Goal: Obtain resource: Obtain resource

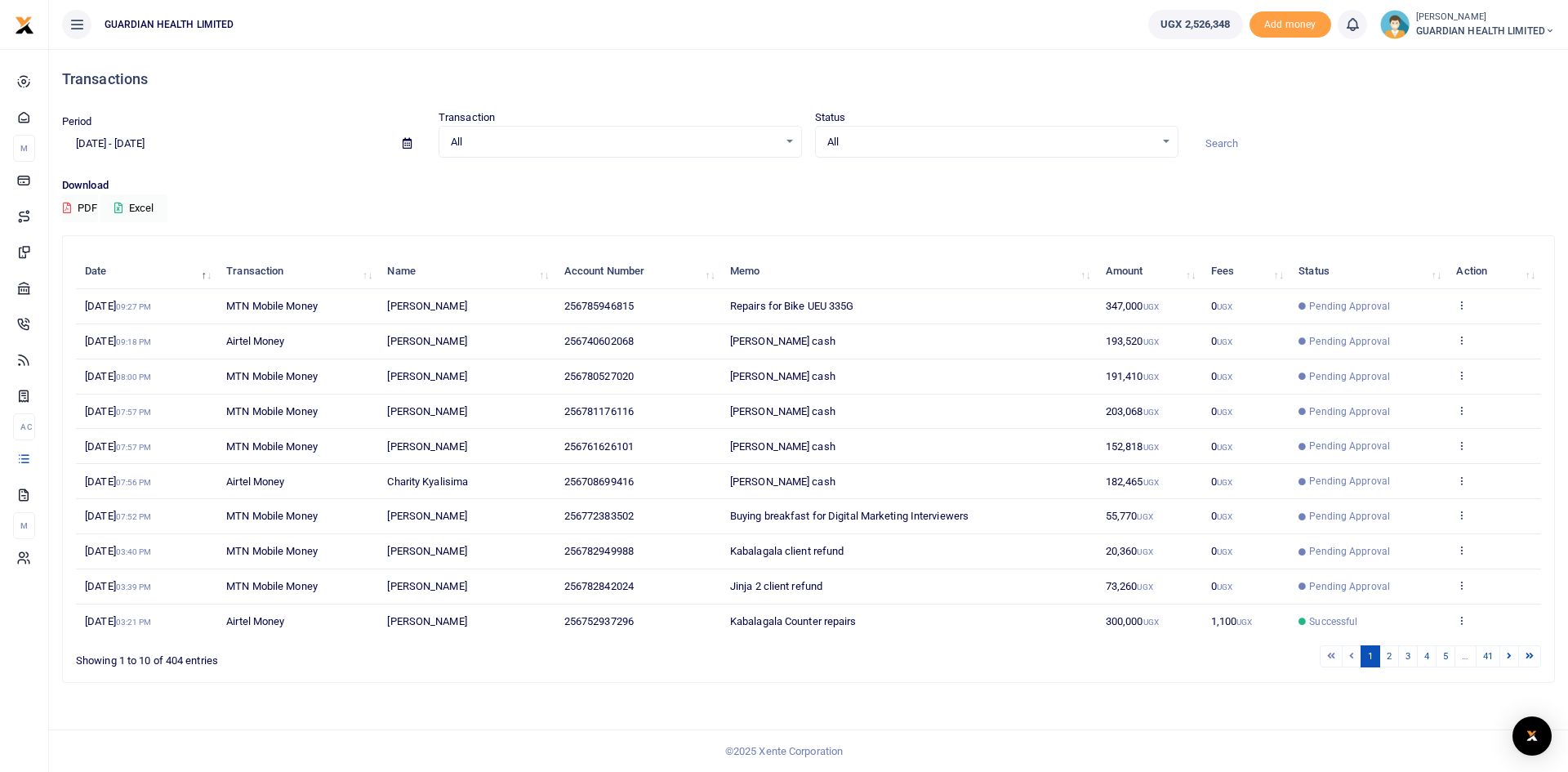
click at [412, 140] on span at bounding box center [407, 143] width 37 height 28
click at [406, 143] on icon at bounding box center [407, 143] width 9 height 11
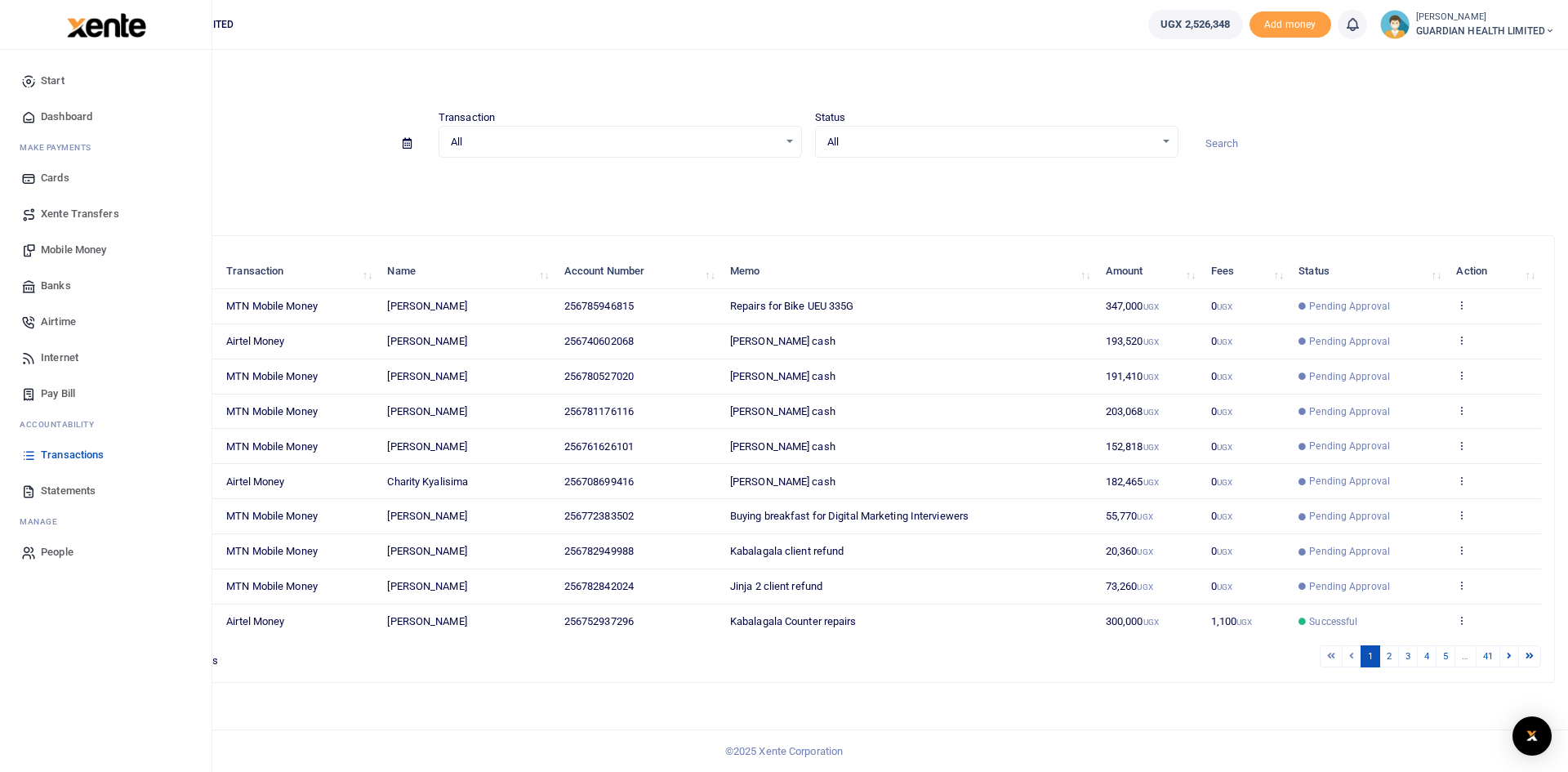
click at [56, 487] on span "Statements" at bounding box center [67, 490] width 55 height 16
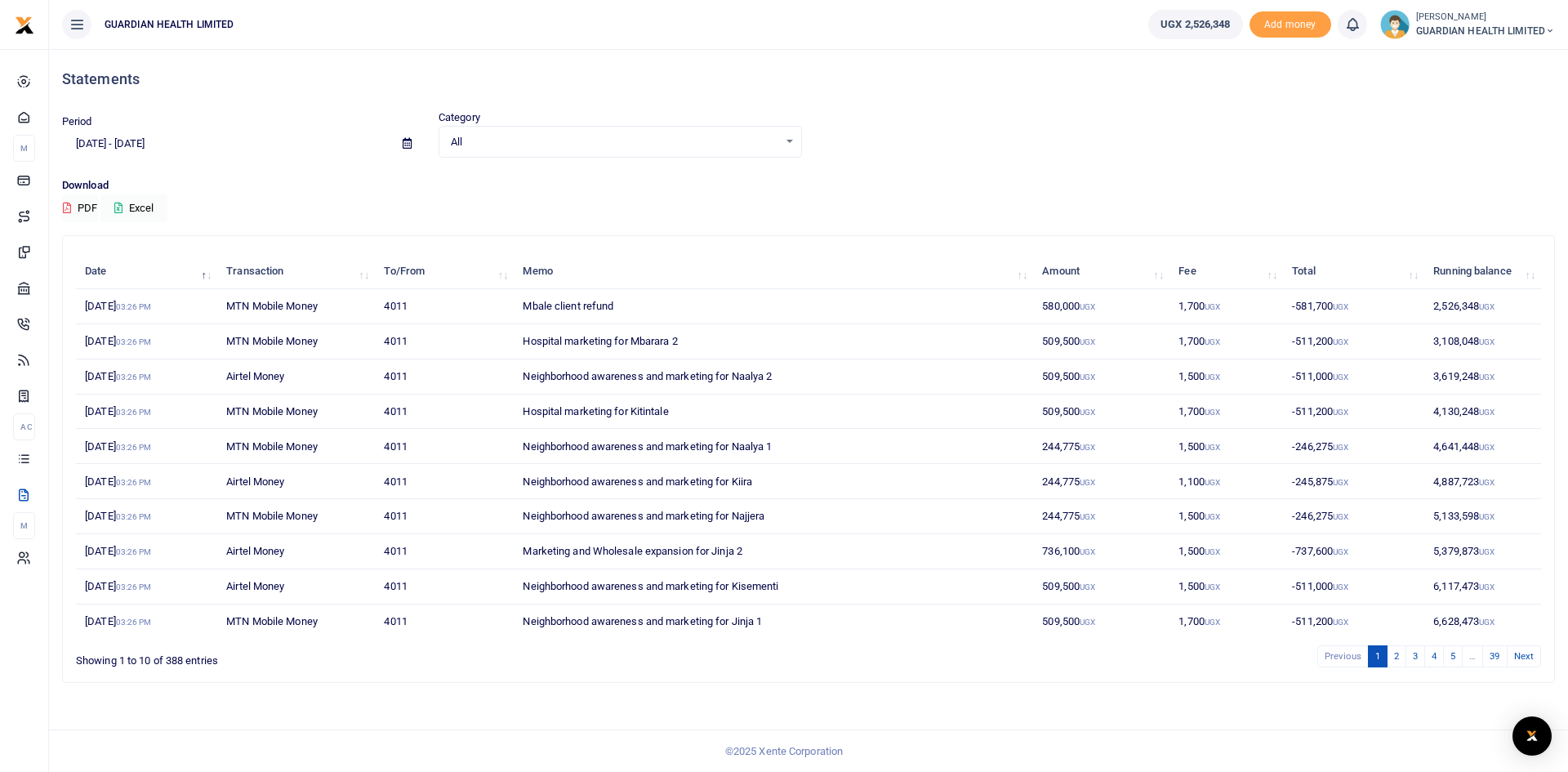
click at [404, 147] on icon at bounding box center [407, 143] width 9 height 11
click at [84, 275] on li "This Month" at bounding box center [119, 278] width 114 height 25
type input "09/01/2025 - 09/30/2025"
click at [122, 205] on icon at bounding box center [118, 208] width 8 height 11
click at [1505, 654] on link "39" at bounding box center [1494, 656] width 24 height 22
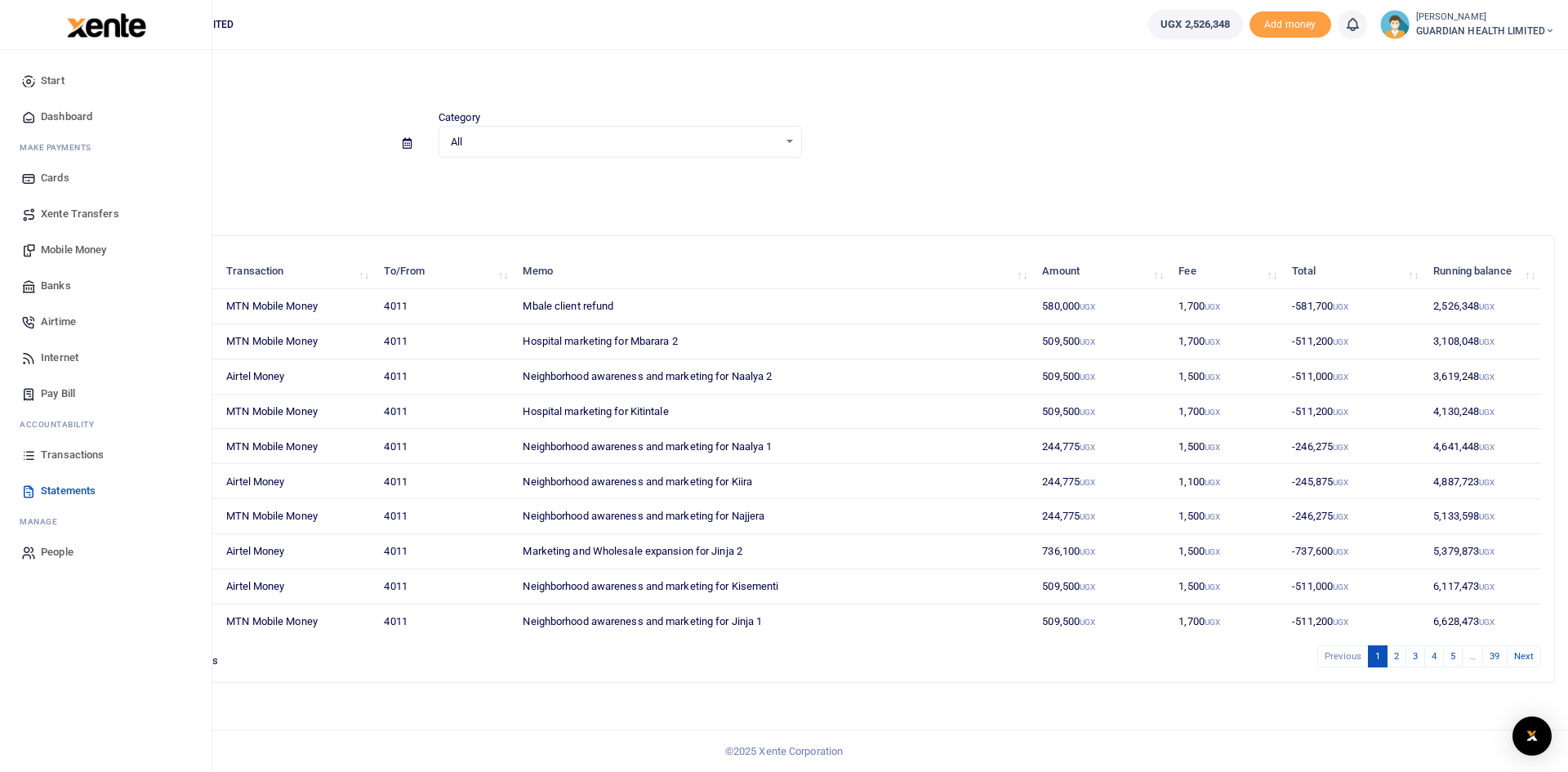
click at [64, 326] on span "Airtime" at bounding box center [58, 321] width 36 height 16
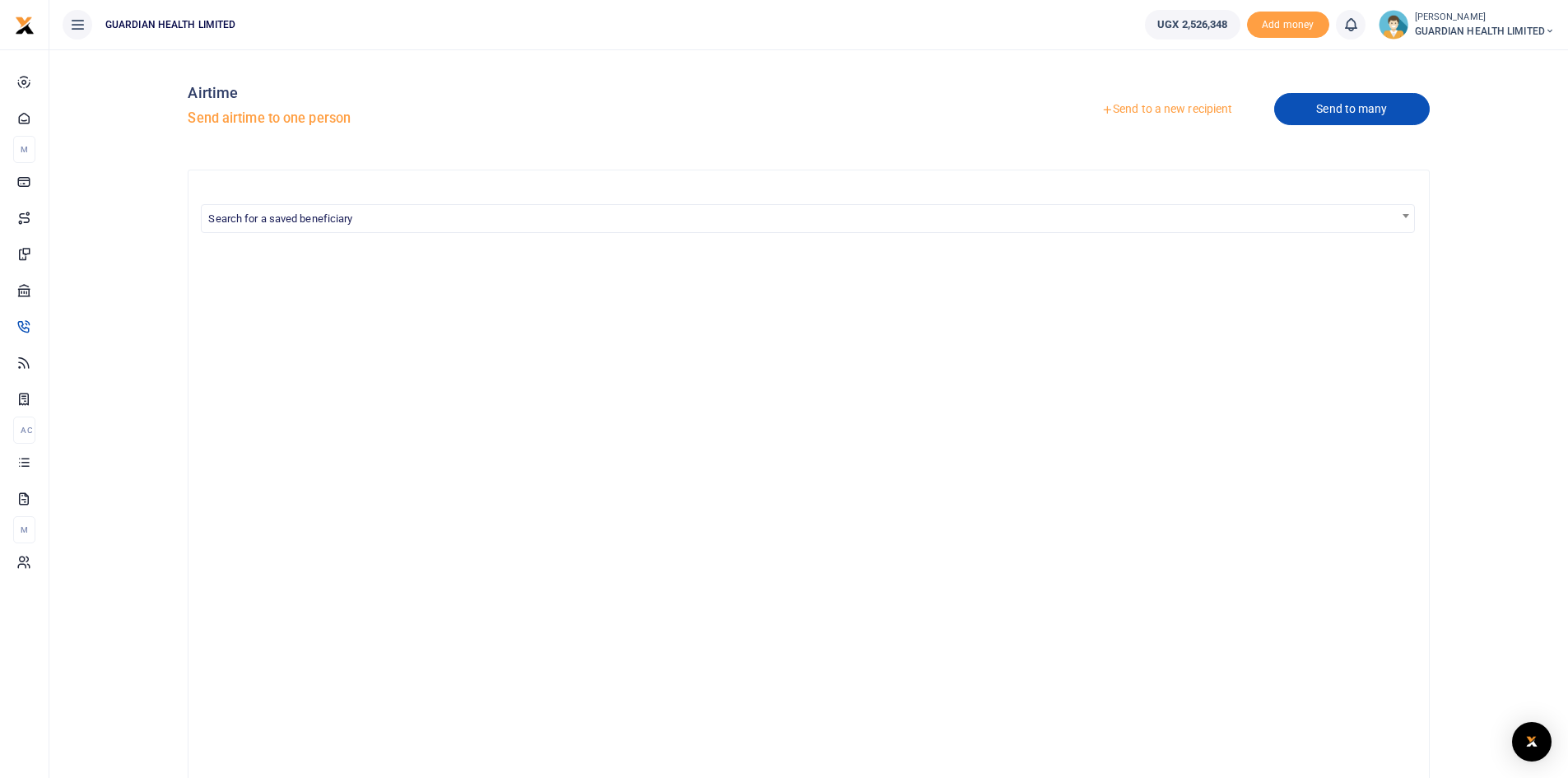
click at [1319, 112] on link "Send to many" at bounding box center [1352, 109] width 155 height 32
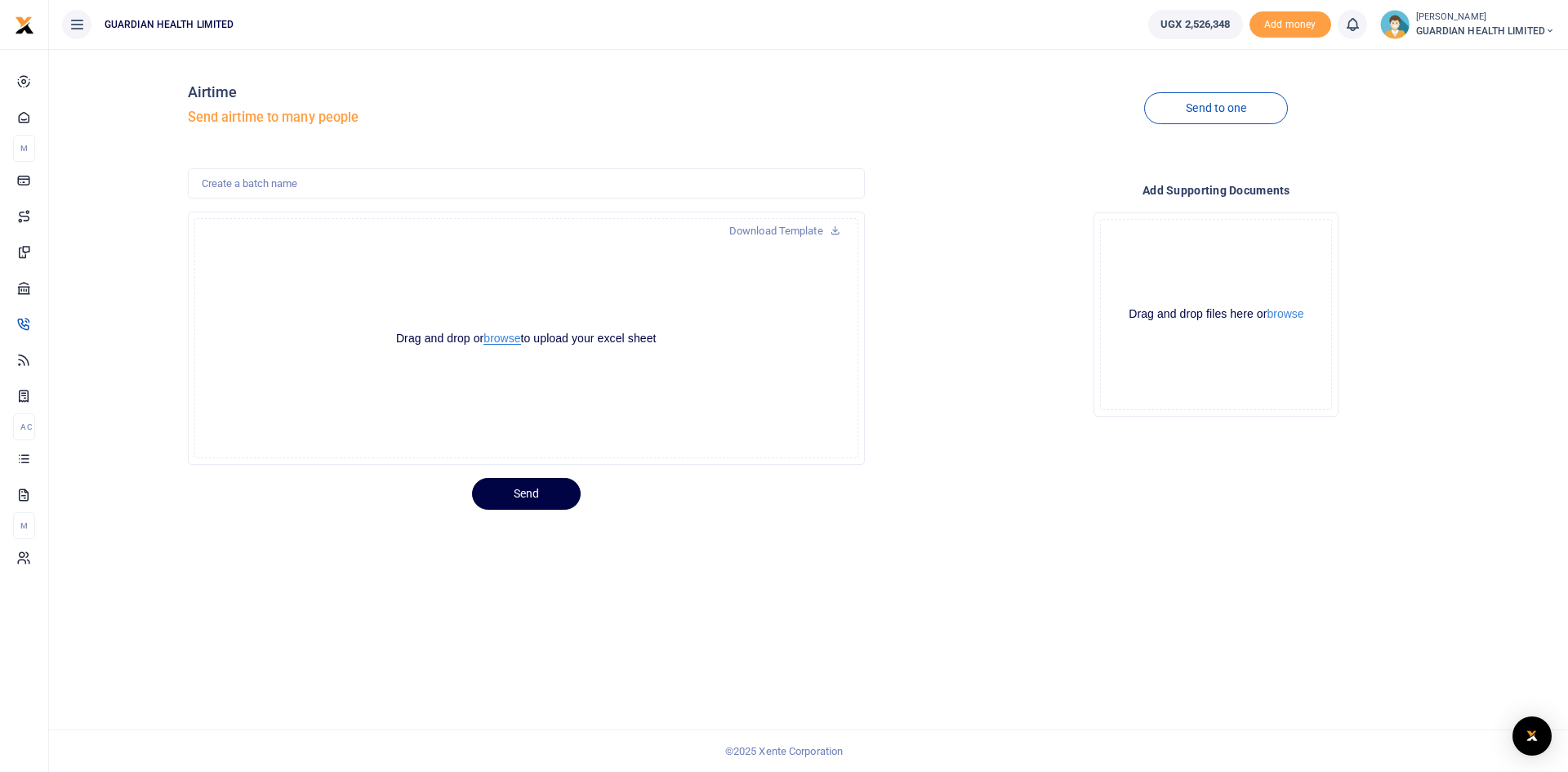
click at [502, 339] on button "browse" at bounding box center [502, 338] width 37 height 12
click at [800, 237] on link "Download Template" at bounding box center [784, 231] width 137 height 26
